Goal: Transaction & Acquisition: Purchase product/service

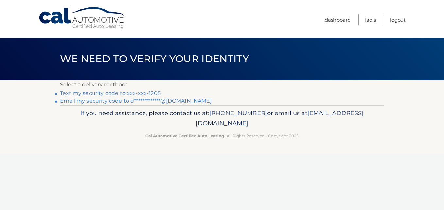
click at [112, 92] on link "Text my security code to xxx-xxx-1205" at bounding box center [110, 93] width 100 height 6
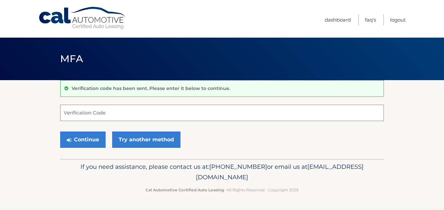
click at [83, 113] on input "Verification Code" at bounding box center [222, 113] width 324 height 16
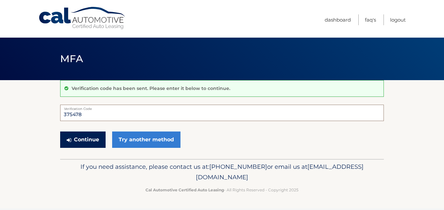
type input "375478"
click at [81, 143] on button "Continue" at bounding box center [82, 140] width 45 height 16
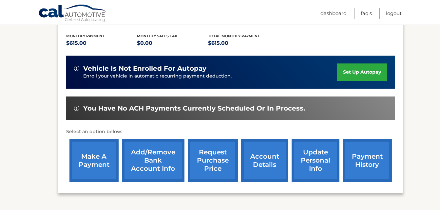
scroll to position [141, 0]
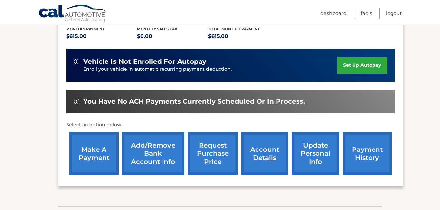
click at [94, 158] on link "make a payment" at bounding box center [93, 153] width 49 height 43
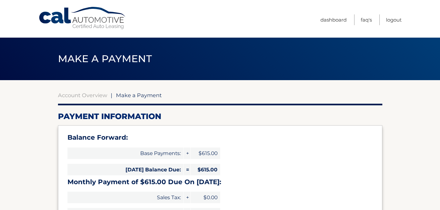
select select "N2IyM2RhYjMtZDQwZi00YTg3LThmZGEtNWIxNDU4OTk4NGEz"
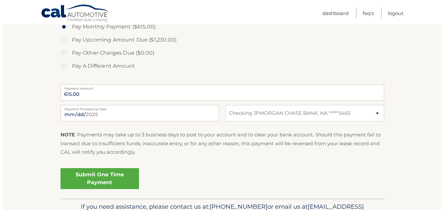
scroll to position [249, 0]
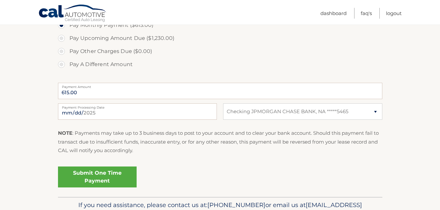
click at [86, 177] on link "Submit One Time Payment" at bounding box center [97, 177] width 79 height 21
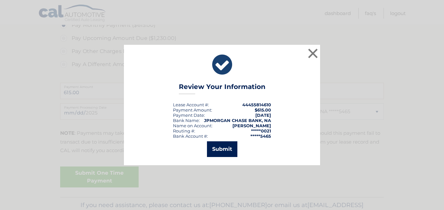
click at [217, 144] on button "Submit" at bounding box center [222, 149] width 30 height 16
